Goal: Information Seeking & Learning: Learn about a topic

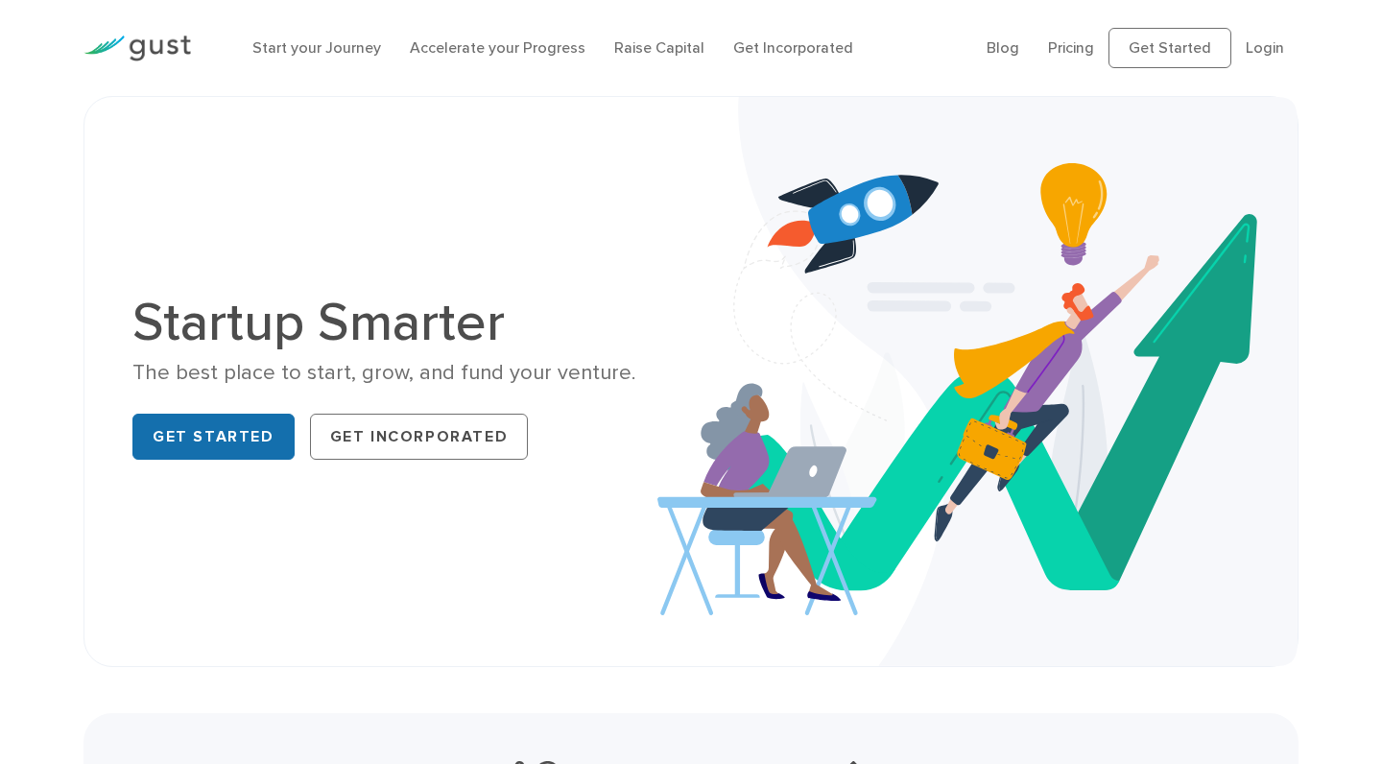
click at [248, 431] on link "Get Started" at bounding box center [213, 437] width 162 height 46
click at [647, 45] on link "Raise Capital" at bounding box center [659, 47] width 90 height 18
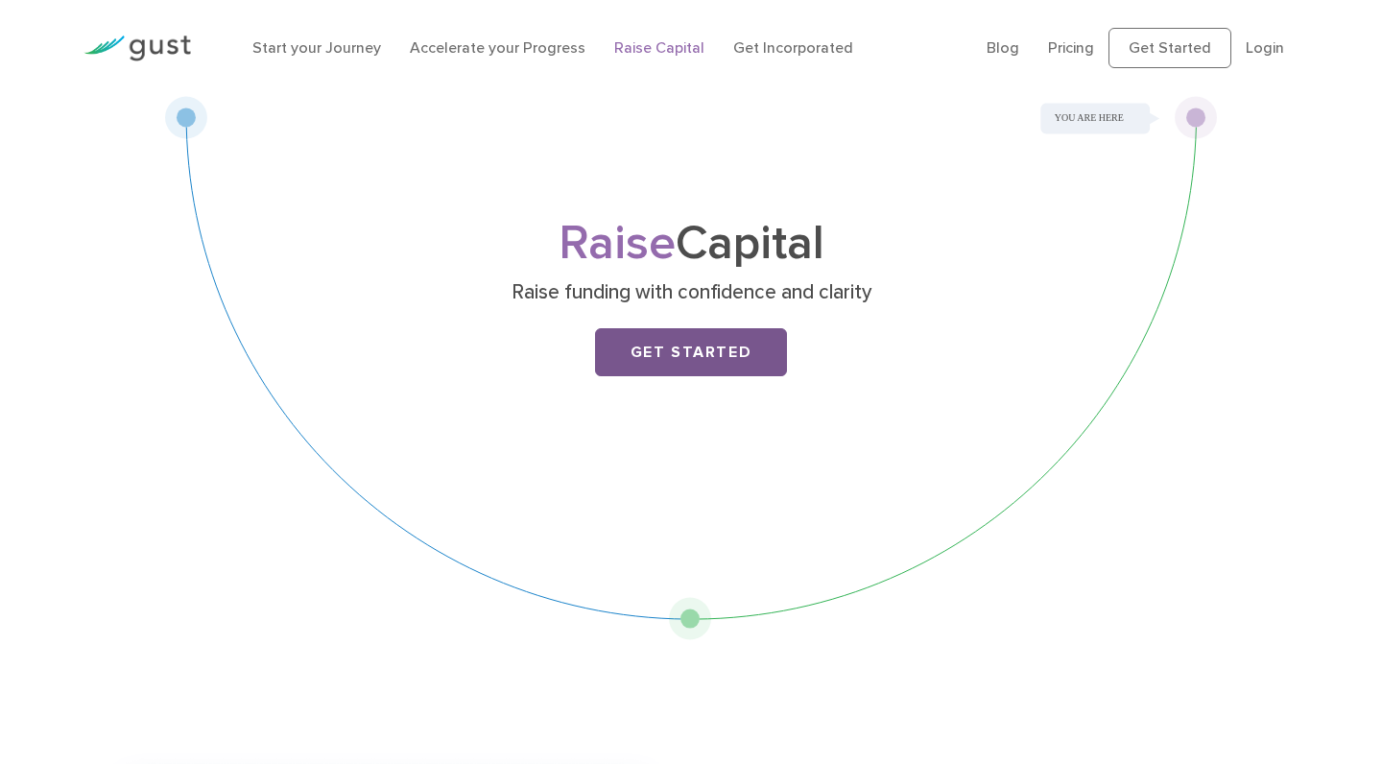
click at [731, 363] on link "Get Started" at bounding box center [691, 352] width 192 height 48
click at [429, 50] on link "Accelerate your Progress" at bounding box center [498, 47] width 176 height 18
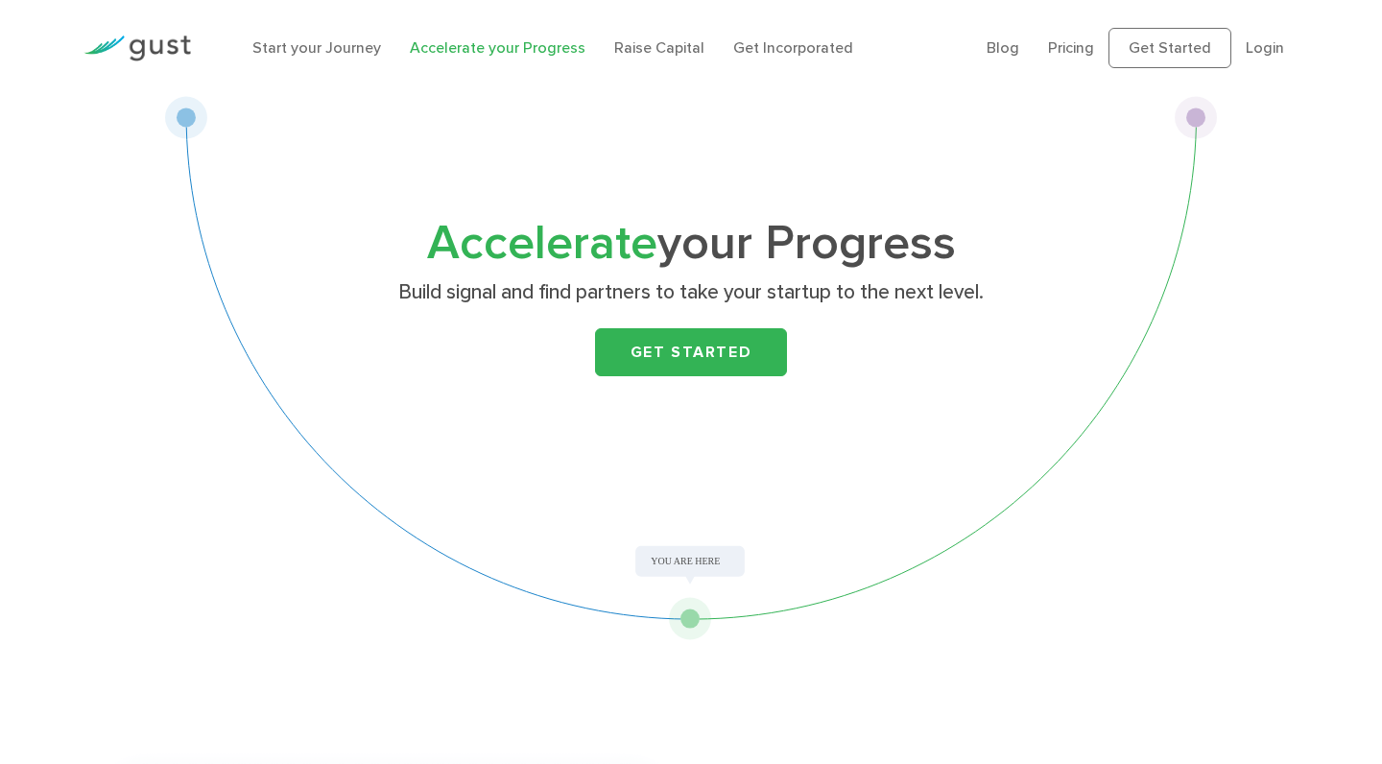
click at [733, 37] on li "Get Incorporated" at bounding box center [793, 47] width 120 height 23
click at [738, 45] on link "Get Incorporated" at bounding box center [793, 47] width 120 height 18
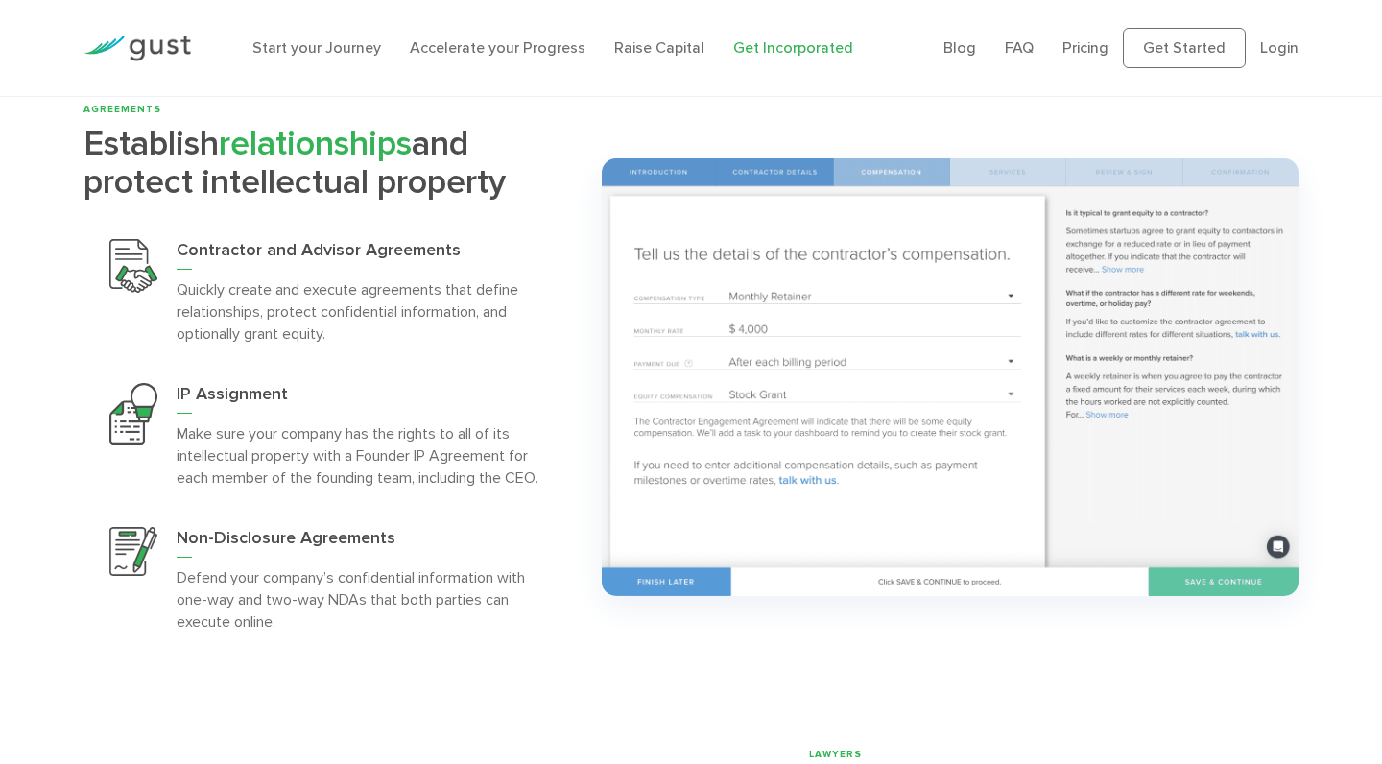
scroll to position [3842, 0]
